Goal: Communication & Community: Ask a question

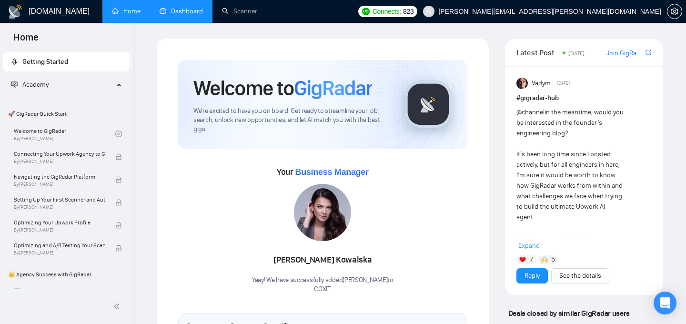
click at [182, 15] on link "Dashboard" at bounding box center [181, 11] width 43 height 8
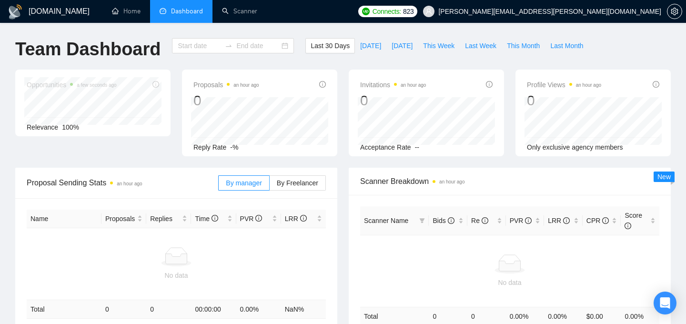
type input "2025-09-12"
type input "2025-10-12"
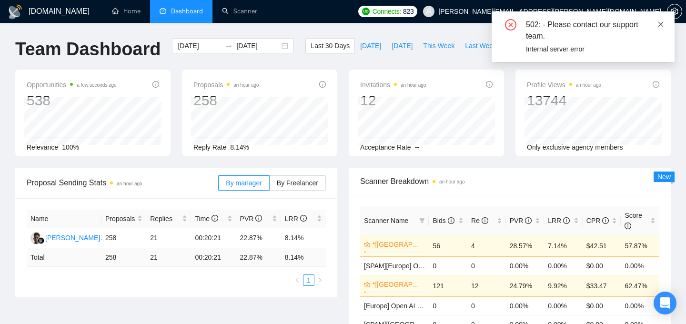
click at [660, 24] on icon "close" at bounding box center [660, 23] width 5 height 5
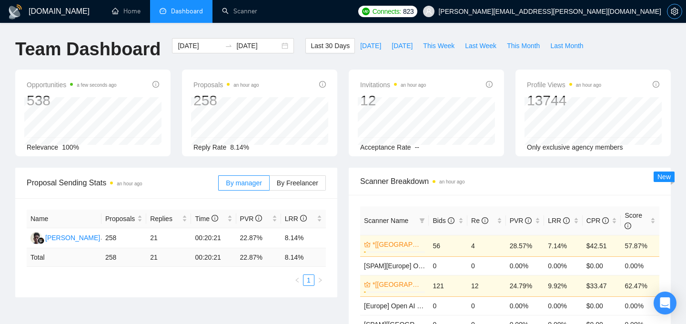
click at [679, 13] on span "setting" at bounding box center [674, 12] width 14 height 8
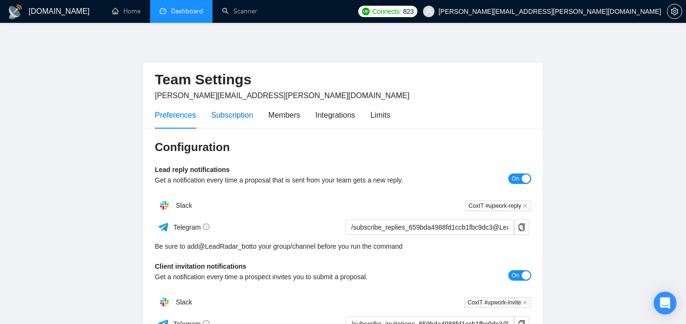
click at [231, 118] on div "Subscription" at bounding box center [232, 115] width 42 height 12
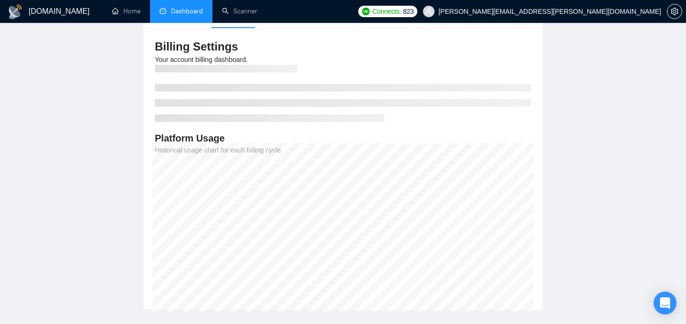
scroll to position [103, 0]
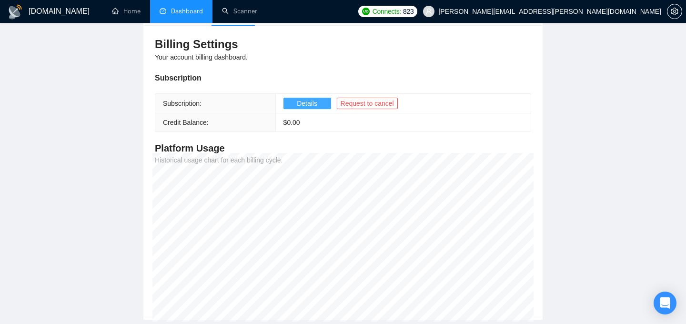
click at [300, 107] on span "Details" at bounding box center [307, 103] width 20 height 10
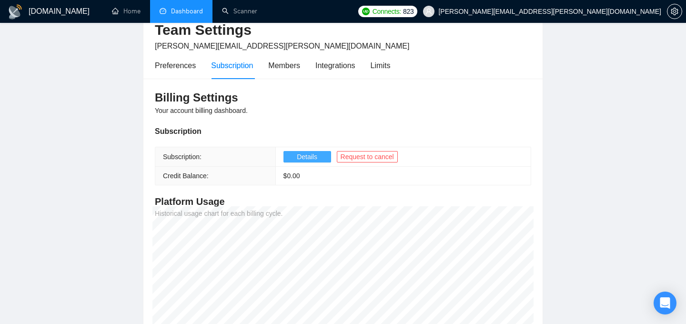
scroll to position [22, 0]
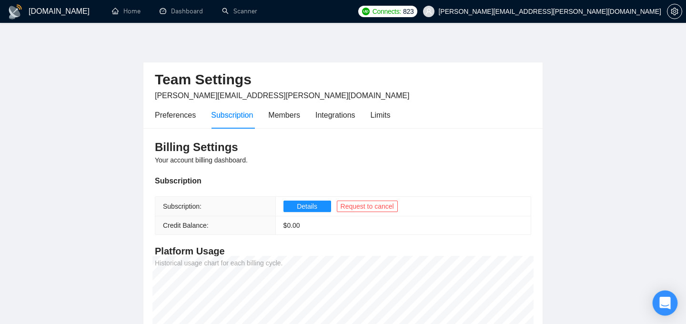
click at [668, 303] on icon "Open Intercom Messenger" at bounding box center [664, 303] width 11 height 12
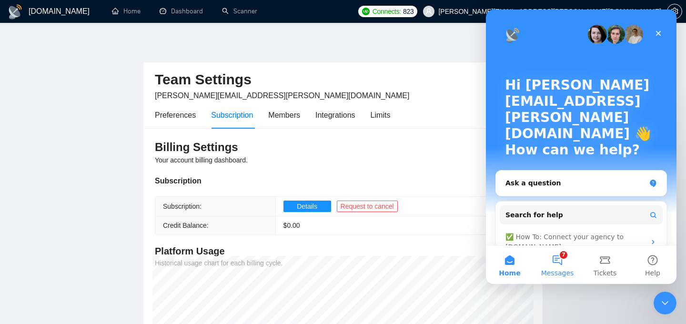
click at [556, 265] on button "7 Messages" at bounding box center [558, 265] width 48 height 38
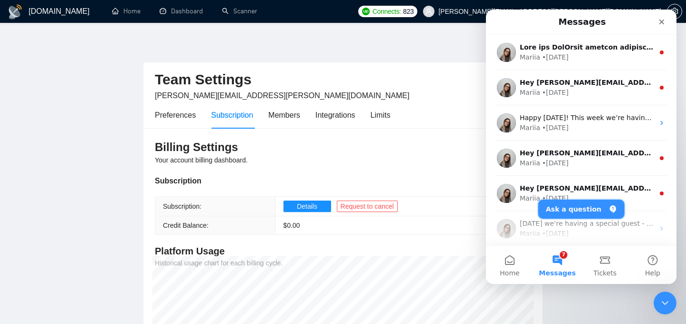
click at [565, 209] on button "Ask a question" at bounding box center [581, 209] width 86 height 19
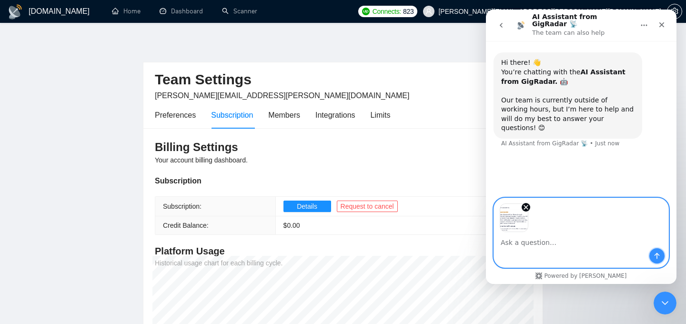
click at [655, 256] on icon "Send a message…" at bounding box center [657, 256] width 8 height 8
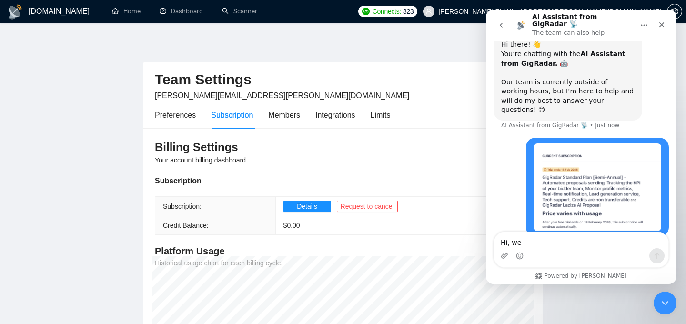
scroll to position [49, 0]
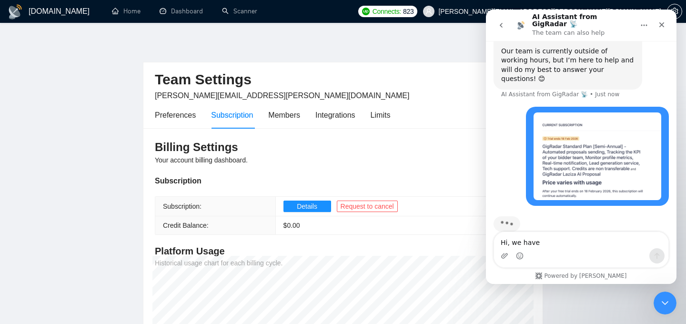
type textarea "Hi, we have"
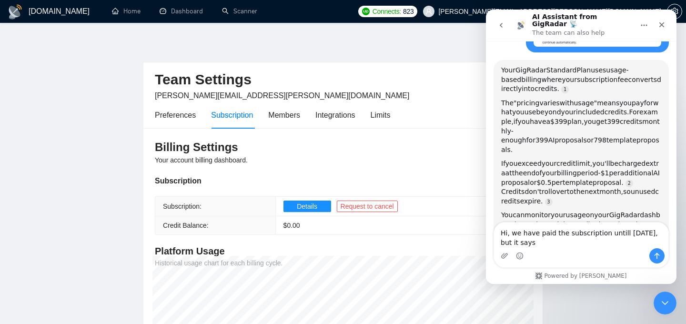
scroll to position [196, 0]
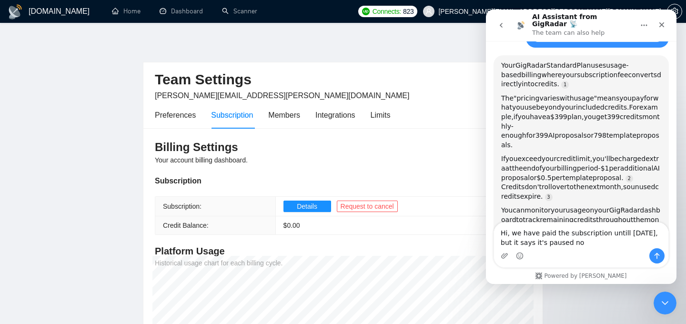
type textarea "Hi, we have paid the subscription untill [DATE], but it says it's paused now"
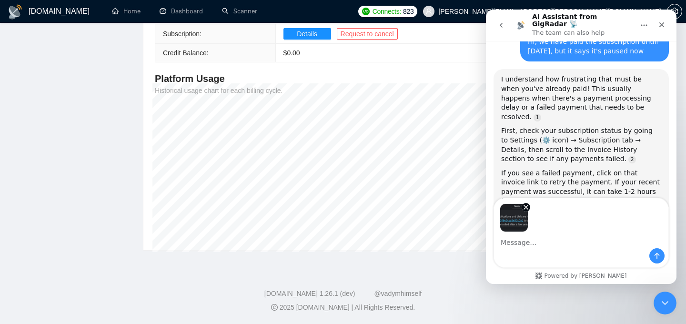
scroll to position [438, 0]
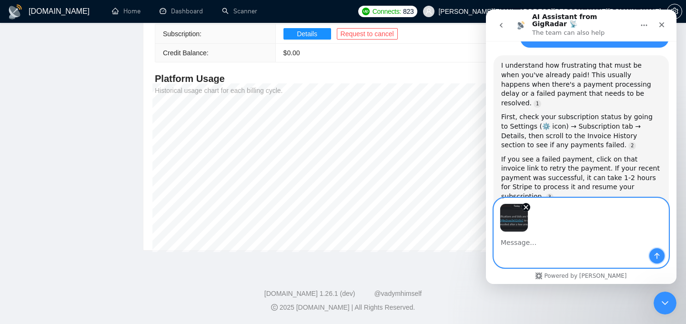
click at [660, 257] on icon "Send a message…" at bounding box center [657, 256] width 8 height 8
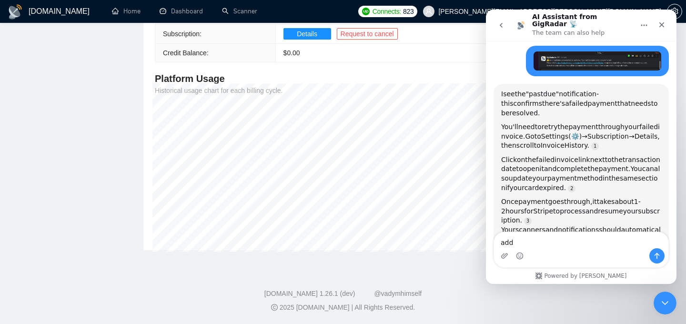
scroll to position [640, 0]
type textarea "add human"
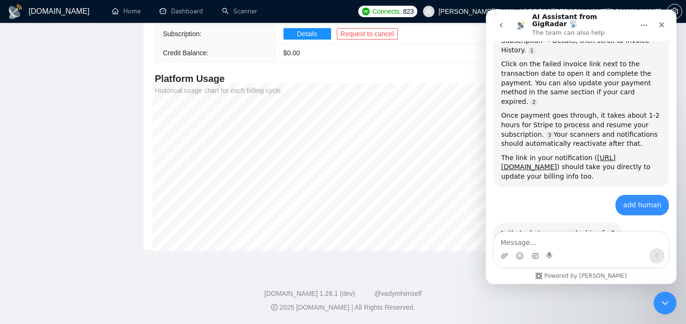
scroll to position [747, 0]
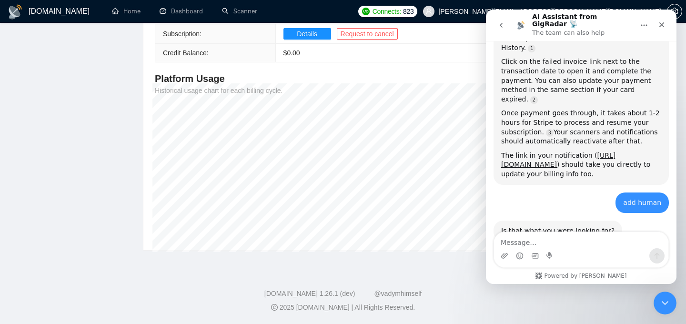
type textarea "-"
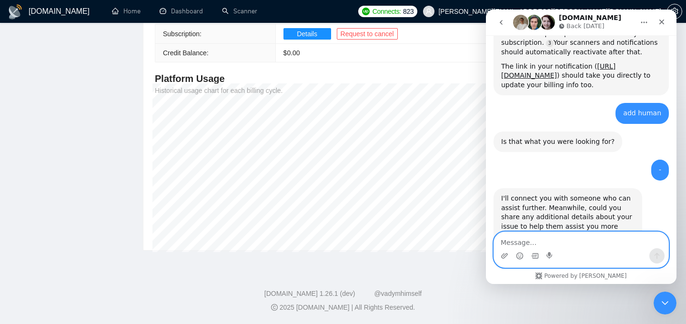
scroll to position [858, 0]
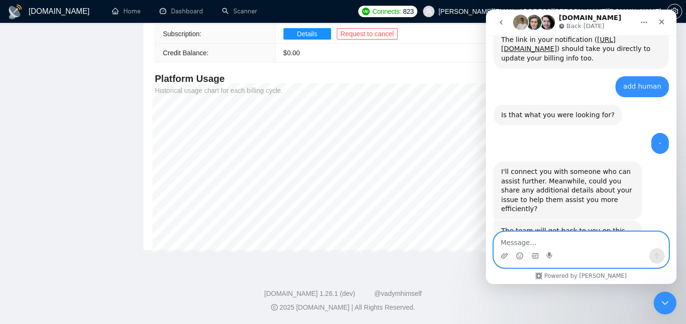
type textarea "+"
